Goal: Task Accomplishment & Management: Use online tool/utility

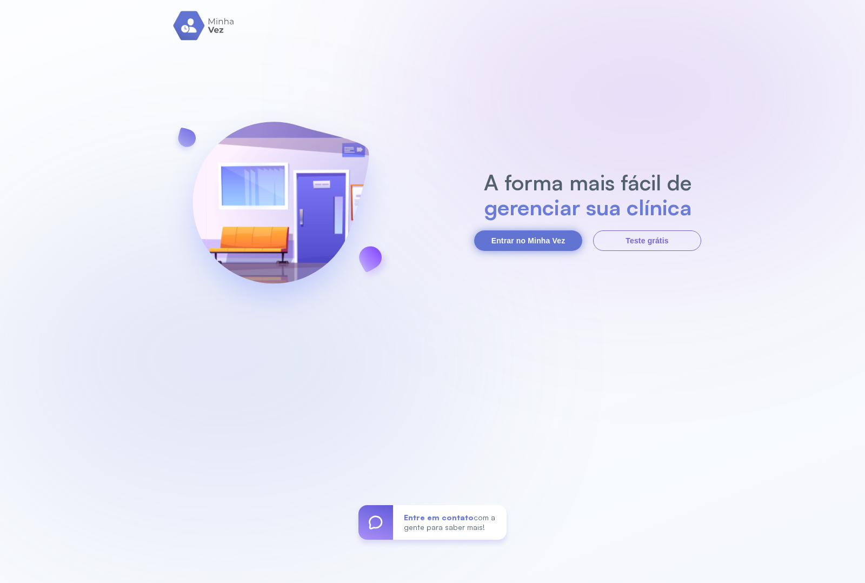
click at [515, 236] on button "Entrar no Minha Vez" at bounding box center [528, 240] width 108 height 21
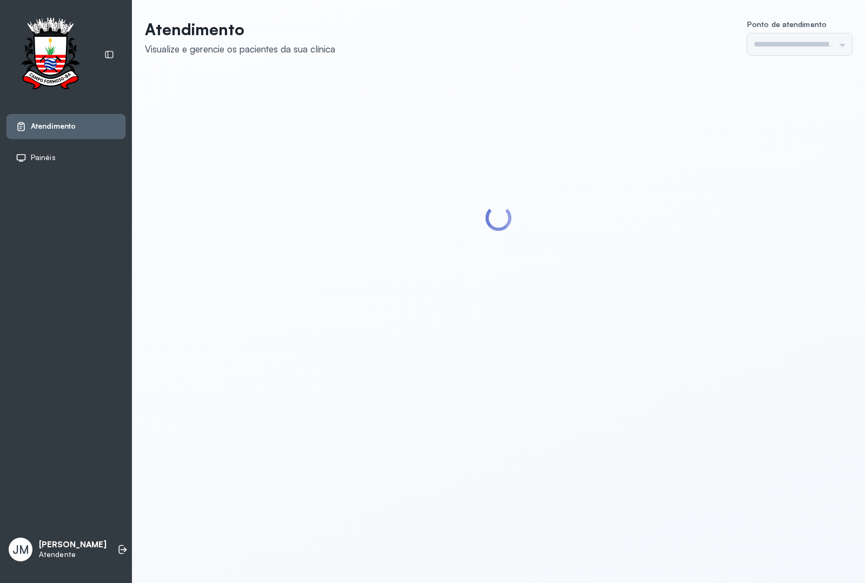
type input "*********"
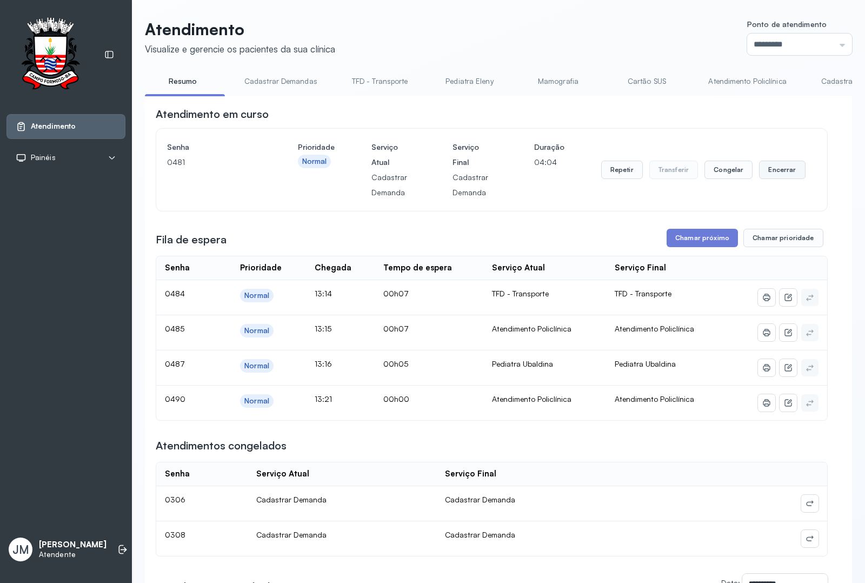
click at [774, 171] on button "Encerrar" at bounding box center [782, 170] width 46 height 18
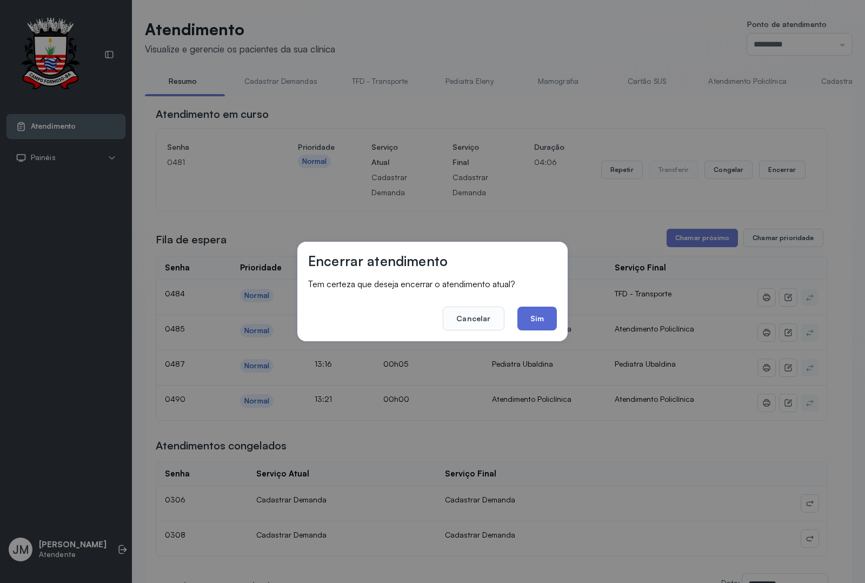
drag, startPoint x: 543, startPoint y: 320, endPoint x: 553, endPoint y: 316, distance: 9.7
click at [544, 320] on button "Sim" at bounding box center [536, 319] width 39 height 24
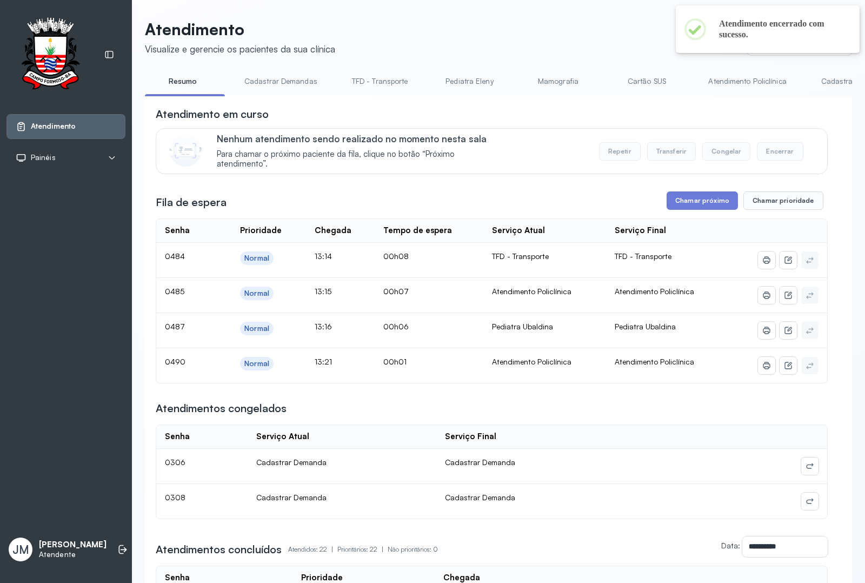
click at [761, 79] on link "Atendimento Policlínica" at bounding box center [746, 81] width 99 height 18
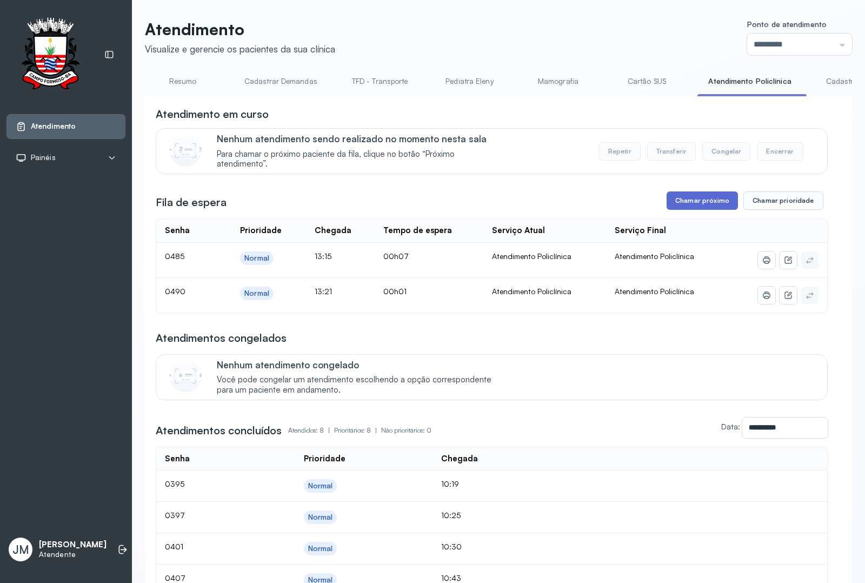
click at [688, 200] on button "Chamar próximo" at bounding box center [702, 200] width 71 height 18
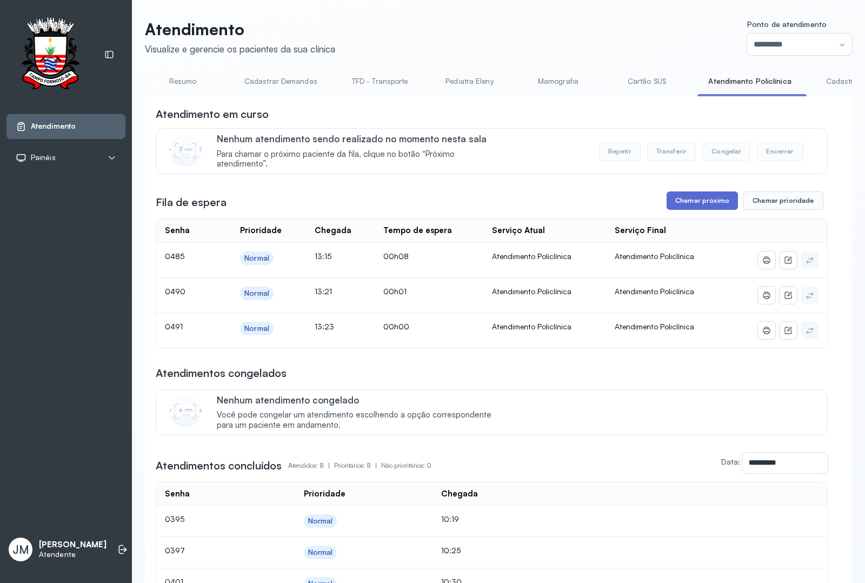
click at [696, 202] on button "Chamar próximo" at bounding box center [702, 200] width 71 height 18
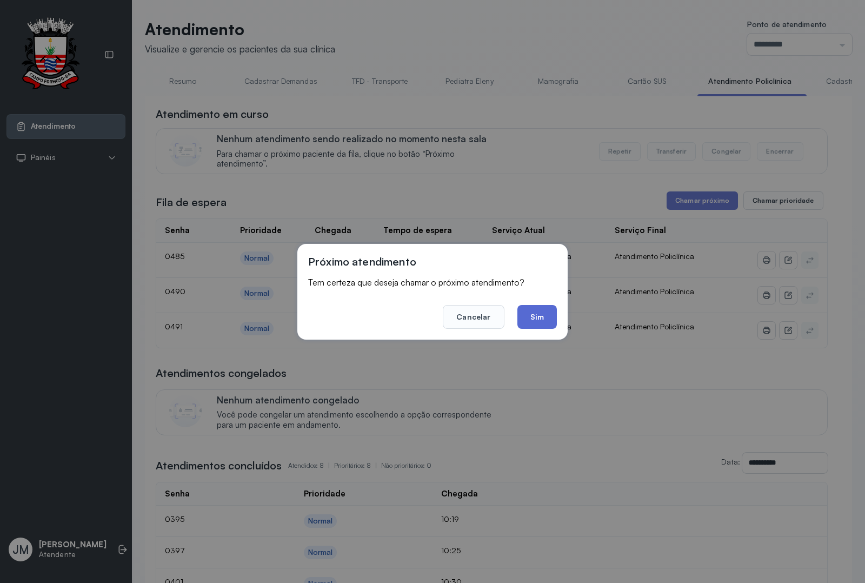
click at [540, 313] on button "Sim" at bounding box center [536, 317] width 39 height 24
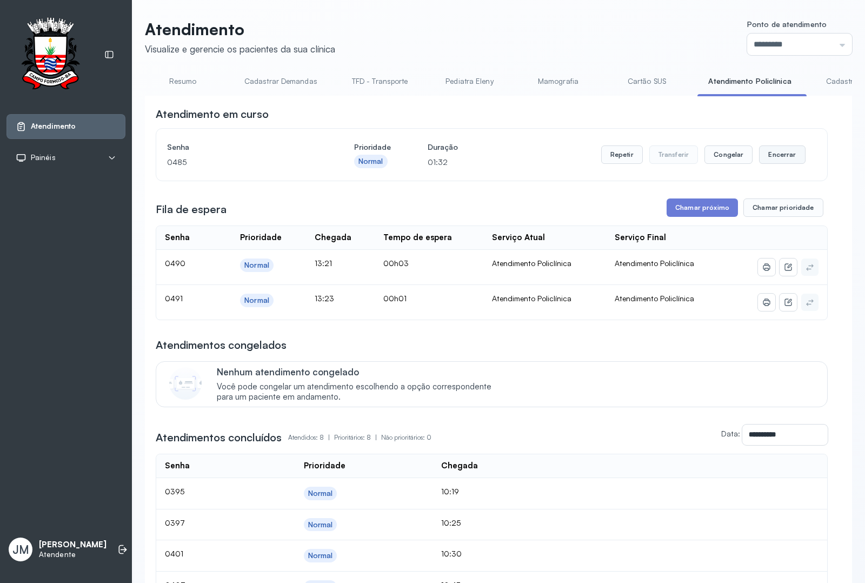
click at [775, 155] on button "Encerrar" at bounding box center [782, 154] width 46 height 18
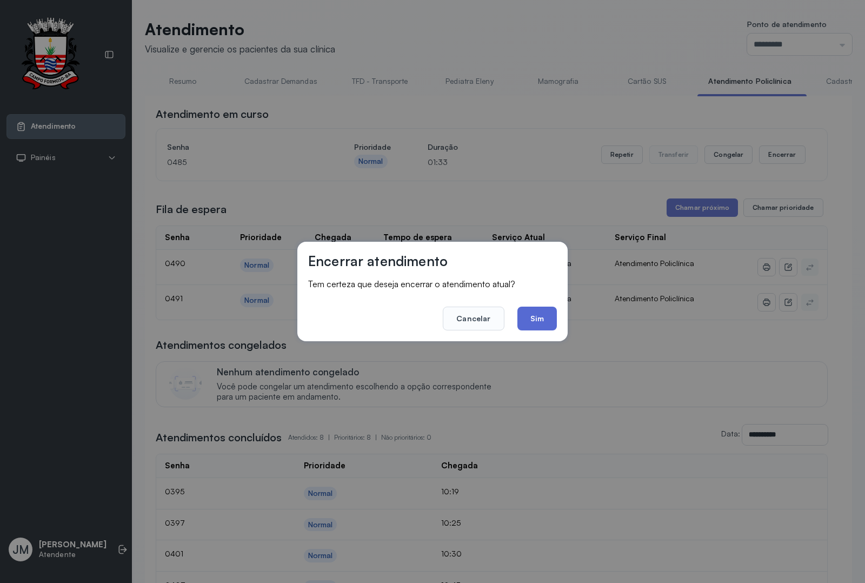
click at [541, 311] on button "Sim" at bounding box center [536, 319] width 39 height 24
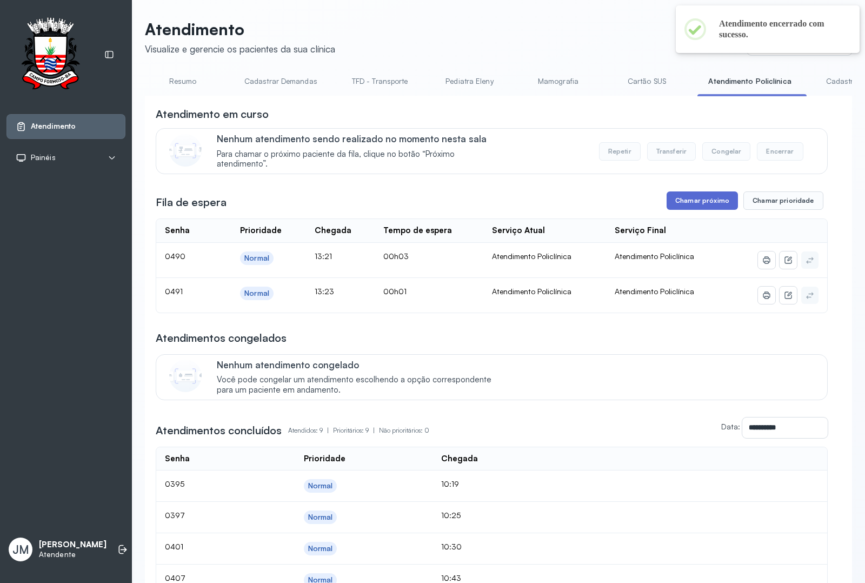
click at [689, 203] on button "Chamar próximo" at bounding box center [702, 200] width 71 height 18
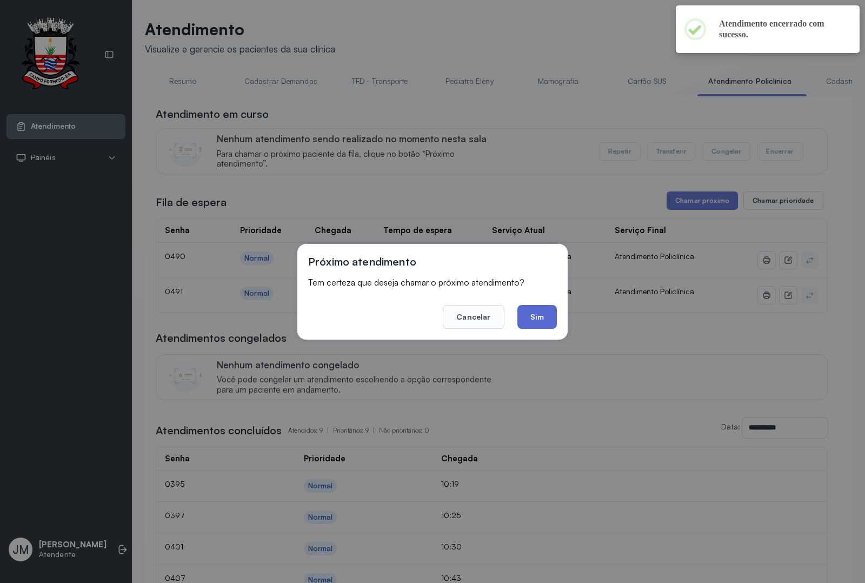
click at [531, 316] on button "Sim" at bounding box center [536, 317] width 39 height 24
